Goal: Task Accomplishment & Management: Use online tool/utility

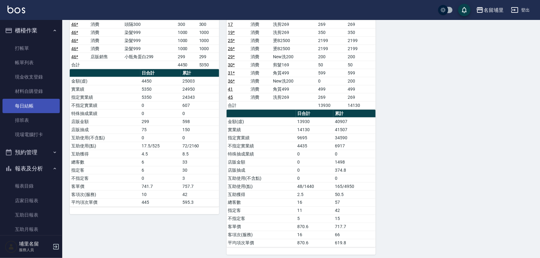
click at [31, 106] on link "每日結帳" at bounding box center [30, 106] width 57 height 14
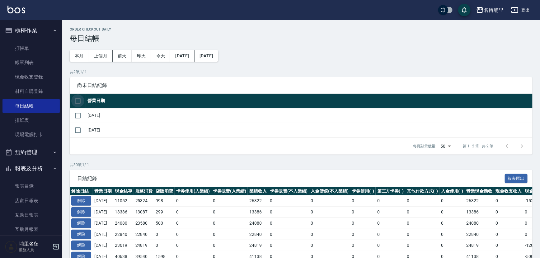
click at [77, 104] on input "checkbox" at bounding box center [77, 100] width 13 height 13
checkbox input "true"
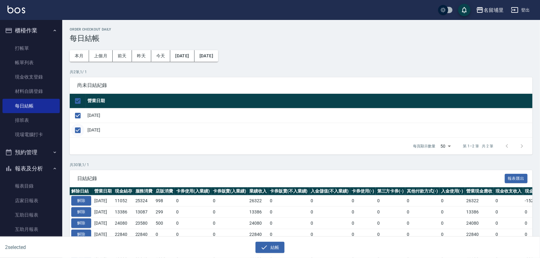
click at [77, 131] on input "checkbox" at bounding box center [77, 129] width 13 height 13
checkbox input "false"
click at [276, 250] on button "結帳" at bounding box center [269, 247] width 29 height 12
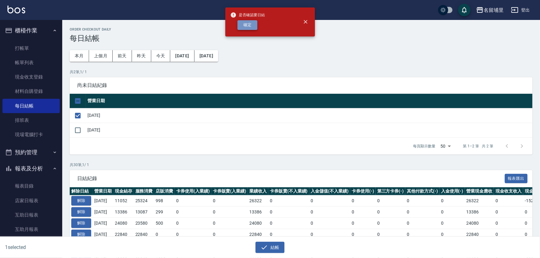
click at [250, 28] on button "確定" at bounding box center [247, 25] width 20 height 10
checkbox input "false"
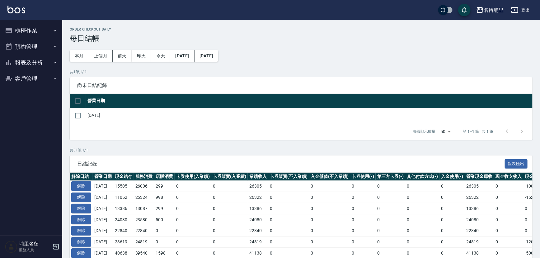
click at [193, 57] on button "[DATE]" at bounding box center [182, 56] width 24 height 12
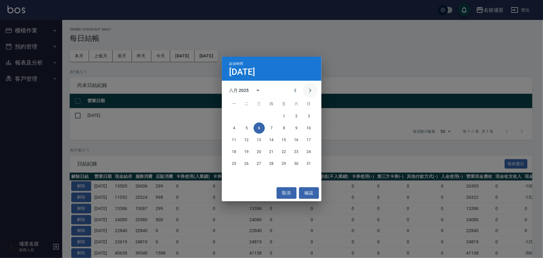
click at [309, 90] on icon "Next month" at bounding box center [309, 89] width 7 height 7
click at [236, 118] on button "1" at bounding box center [234, 115] width 11 height 11
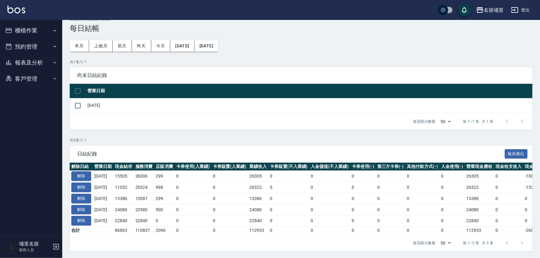
scroll to position [15, 0]
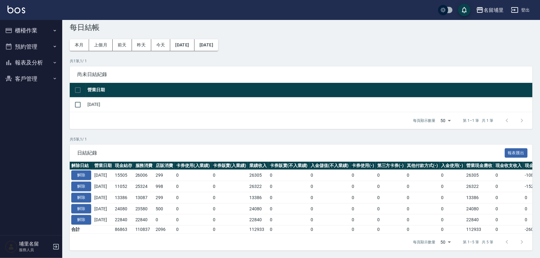
click at [206, 124] on div "每頁顯示數量 50 50 第 1–1 筆 共 1 筆" at bounding box center [301, 120] width 462 height 17
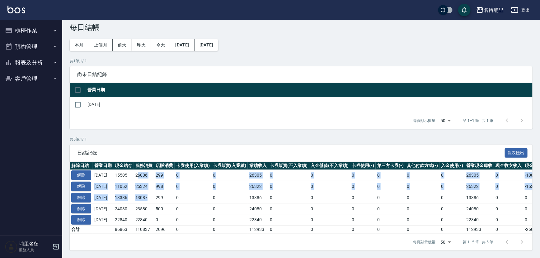
drag, startPoint x: 156, startPoint y: 196, endPoint x: 143, endPoint y: 170, distance: 28.7
click at [143, 170] on tbody "解除 [DATE] 15505 26006 299 0 0 26305 0 0 0 0 0 0 26305 0 -10800 0 [DATE] 解除 [DAT…" at bounding box center [351, 202] width 562 height 64
click at [143, 170] on td "26006" at bounding box center [144, 175] width 21 height 11
drag, startPoint x: 140, startPoint y: 172, endPoint x: 133, endPoint y: 196, distance: 25.4
click at [133, 196] on tbody "解除 [DATE] 15505 26006 299 0 0 26305 0 0 0 0 0 0 26305 0 -10800 0 [DATE] 解除 [DAT…" at bounding box center [351, 202] width 562 height 64
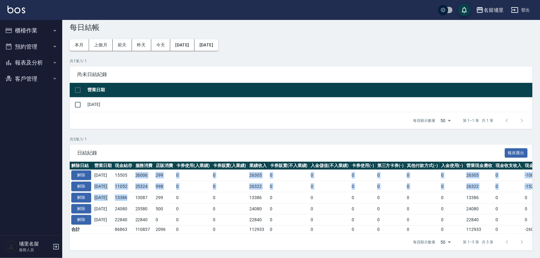
click at [133, 196] on td "13386" at bounding box center [123, 197] width 21 height 11
drag, startPoint x: 133, startPoint y: 196, endPoint x: 124, endPoint y: 170, distance: 27.2
click at [124, 170] on tbody "解除 [DATE] 15505 26006 299 0 0 26305 0 0 0 0 0 0 26305 0 -10800 0 [DATE] 解除 [DAT…" at bounding box center [351, 202] width 562 height 64
click at [124, 170] on td "15505" at bounding box center [123, 175] width 21 height 11
drag, startPoint x: 134, startPoint y: 196, endPoint x: 121, endPoint y: 171, distance: 27.7
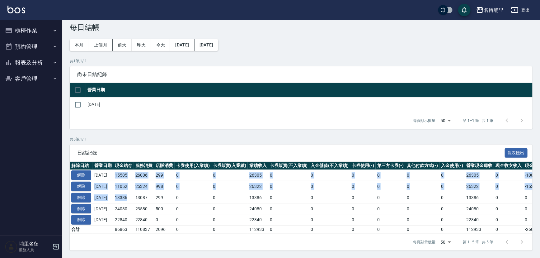
click at [121, 171] on tbody "解除 [DATE] 15505 26006 299 0 0 26305 0 0 0 0 0 0 26305 0 -10800 0 [DATE] 解除 [DAT…" at bounding box center [351, 202] width 562 height 64
click at [121, 171] on td "15505" at bounding box center [123, 175] width 21 height 11
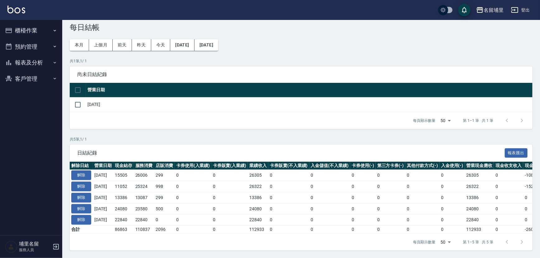
click at [195, 150] on span "日結紀錄" at bounding box center [290, 153] width 427 height 6
click at [22, 63] on button "報表及分析" at bounding box center [30, 62] width 57 height 16
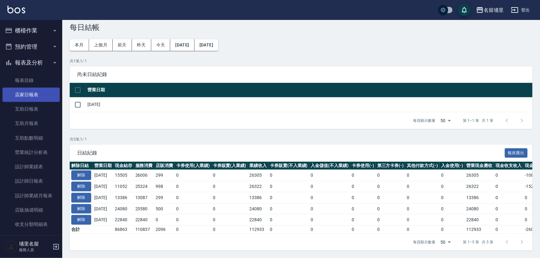
click at [35, 92] on link "店家日報表" at bounding box center [30, 94] width 57 height 14
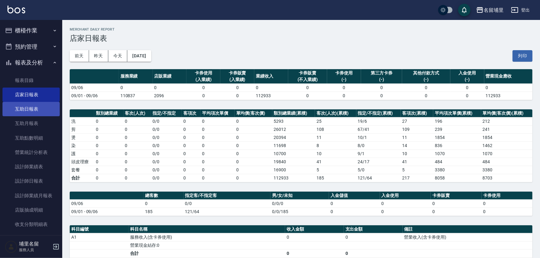
click at [18, 108] on link "互助日報表" at bounding box center [30, 109] width 57 height 14
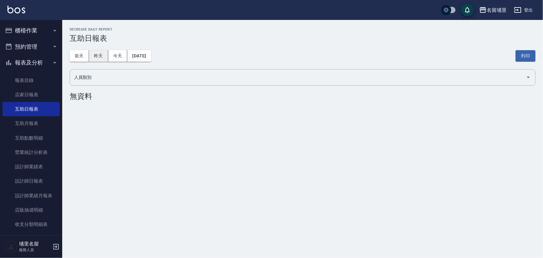
click at [101, 58] on button "昨天" at bounding box center [98, 56] width 19 height 12
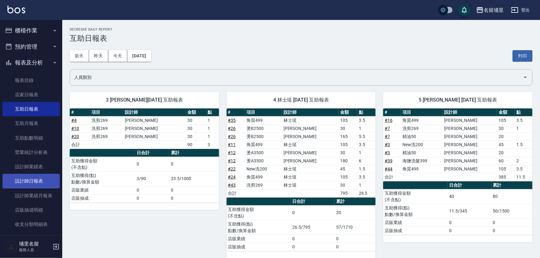
click at [25, 184] on link "設計師日報表" at bounding box center [30, 181] width 57 height 14
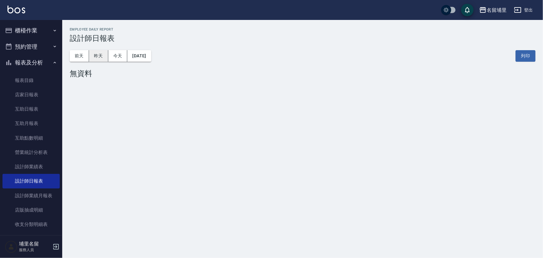
click at [104, 56] on button "昨天" at bounding box center [98, 56] width 19 height 12
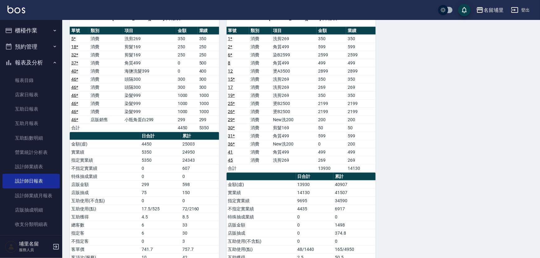
scroll to position [339, 0]
